Goal: Information Seeking & Learning: Find specific page/section

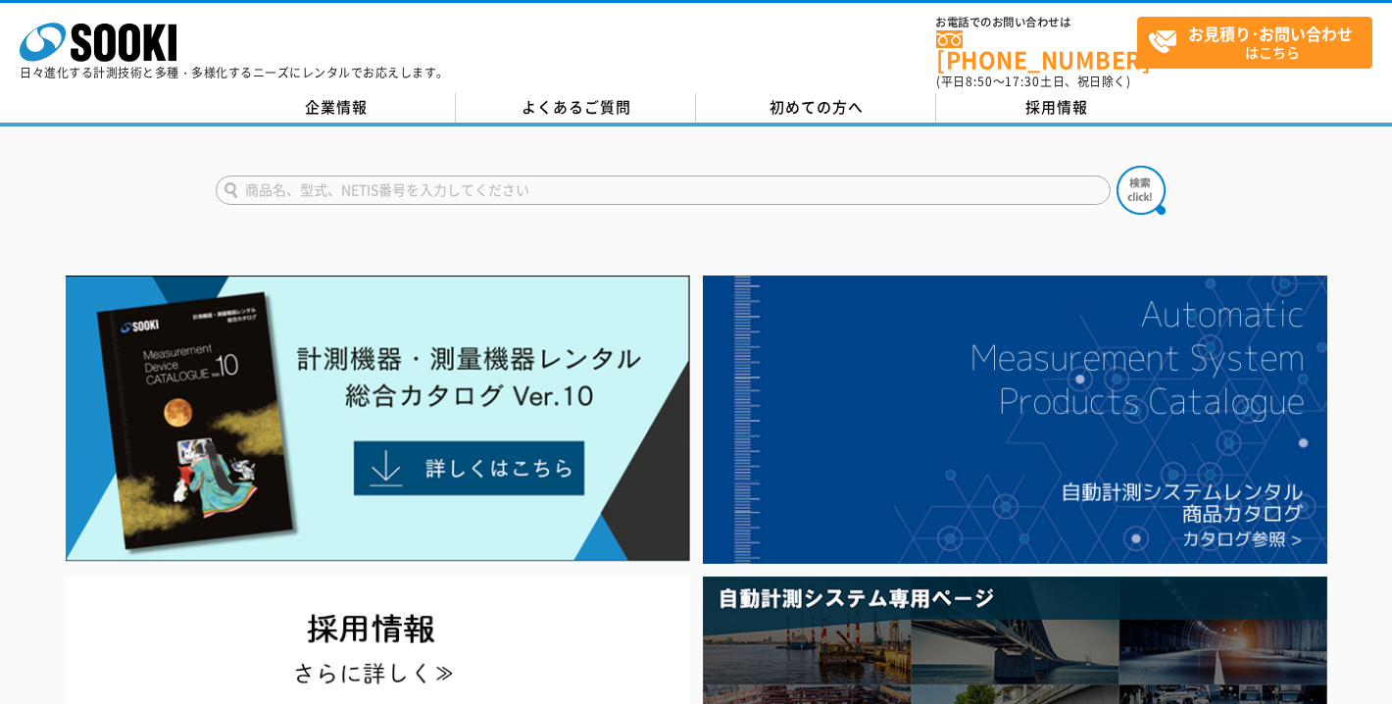
click at [575, 177] on input "text" at bounding box center [663, 189] width 895 height 29
type input "そらてな"
click at [1117, 166] on button at bounding box center [1141, 190] width 49 height 49
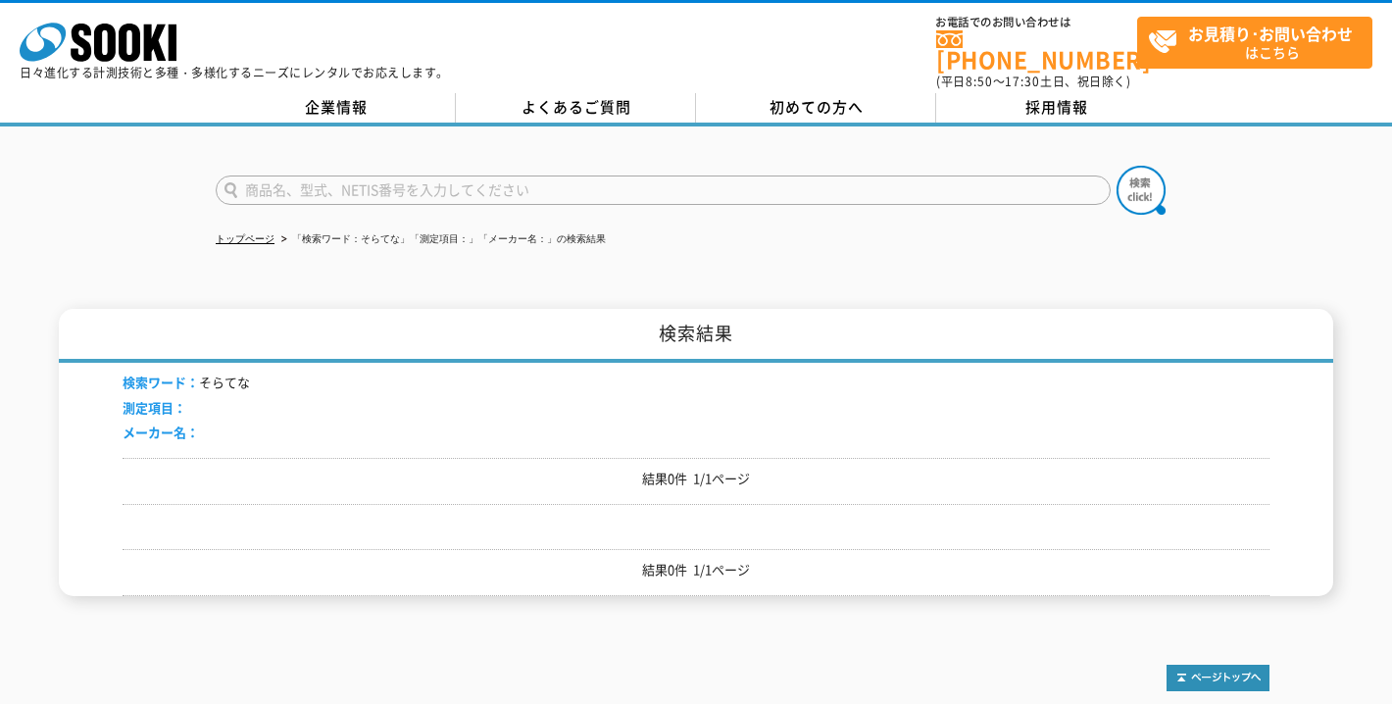
click at [475, 175] on input "text" at bounding box center [663, 189] width 895 height 29
click at [1117, 166] on button at bounding box center [1141, 190] width 49 height 49
click at [370, 176] on input "ソラテナ" at bounding box center [663, 189] width 895 height 29
type input "ソ"
click at [157, 47] on polygon at bounding box center [155, 43] width 23 height 36
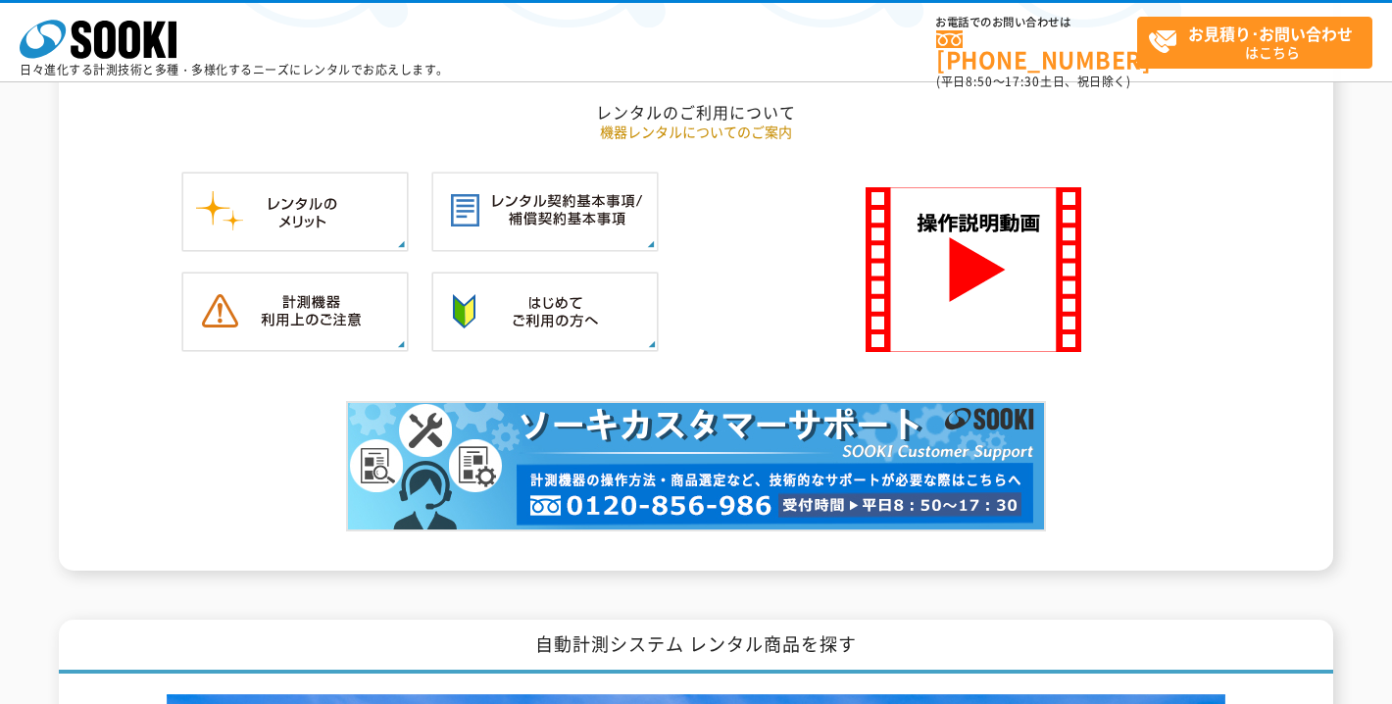
scroll to position [326, 0]
